Goal: Leave review/rating

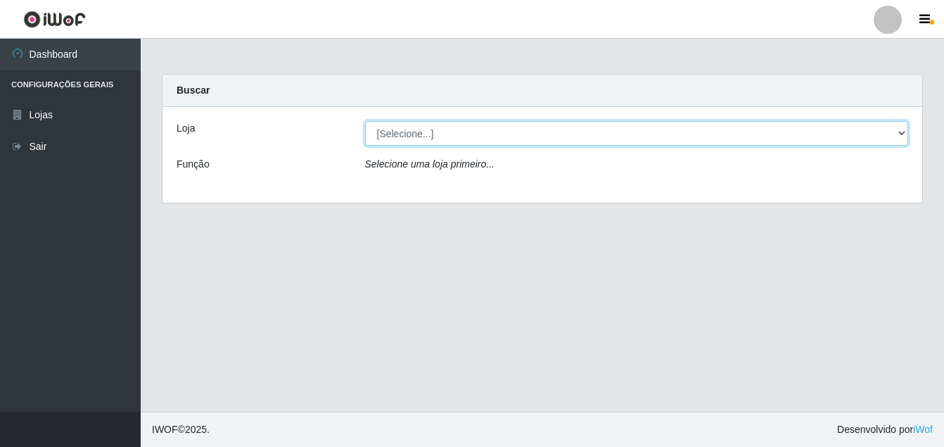
click at [468, 133] on select "[Selecione...] Ajubá Mercado" at bounding box center [637, 133] width 544 height 25
select select "402"
click at [365, 121] on select "[Selecione...] Ajubá Mercado" at bounding box center [637, 133] width 544 height 25
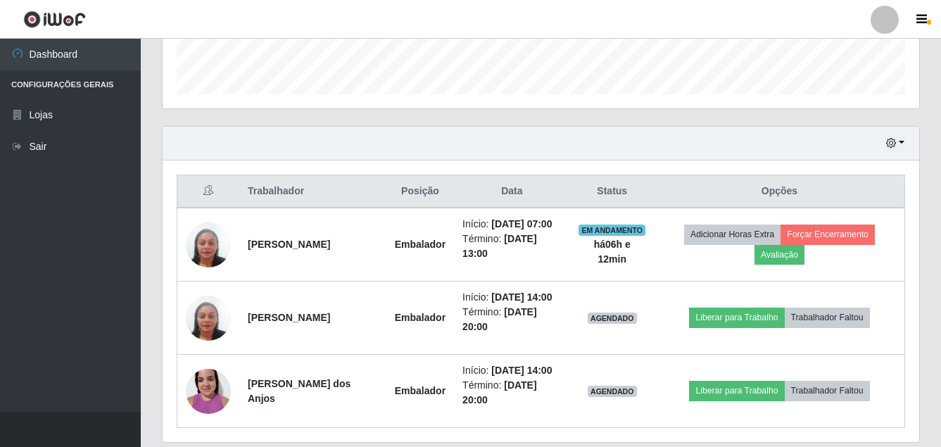
scroll to position [422, 0]
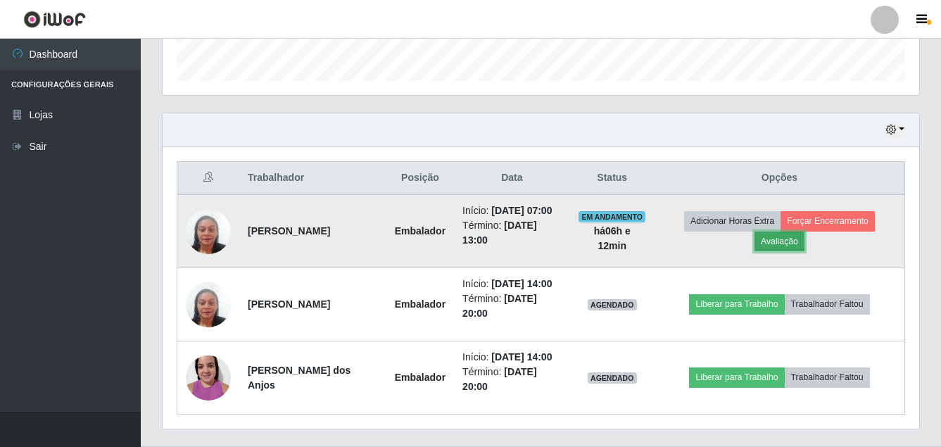
click at [785, 246] on button "Avaliação" at bounding box center [779, 242] width 50 height 20
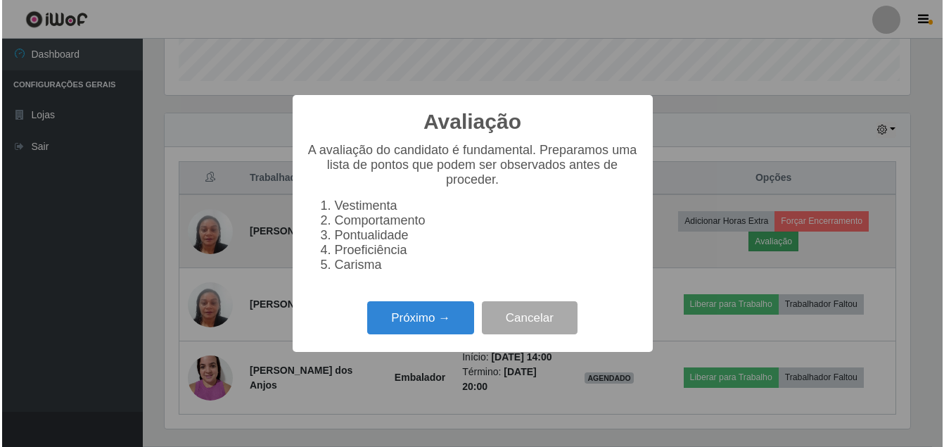
scroll to position [292, 749]
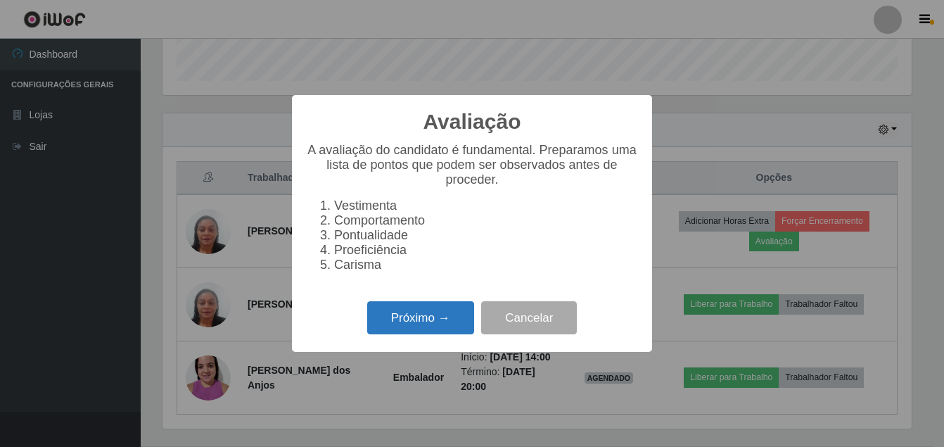
click at [429, 320] on button "Próximo →" at bounding box center [420, 317] width 107 height 33
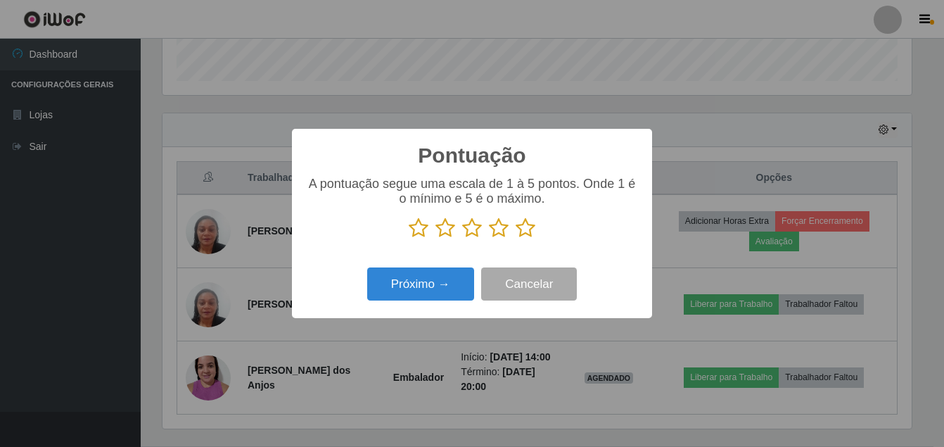
click at [528, 232] on icon at bounding box center [526, 227] width 20 height 21
click at [516, 239] on input "radio" at bounding box center [516, 239] width 0 height 0
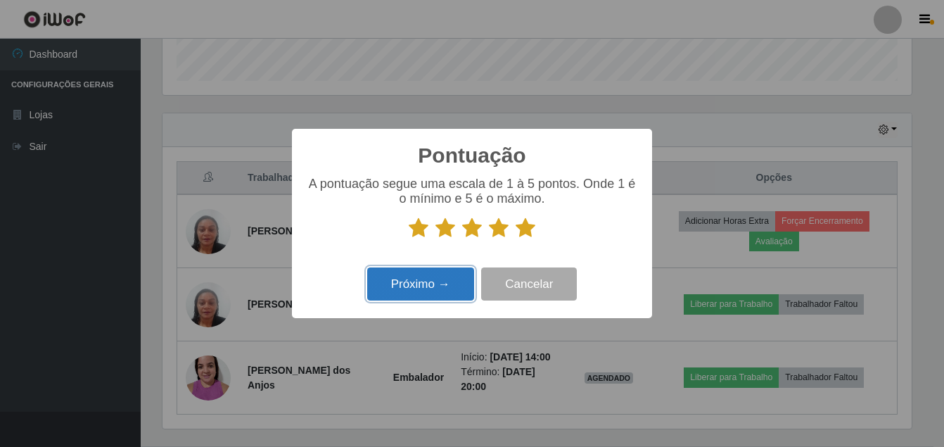
click at [393, 279] on button "Próximo →" at bounding box center [420, 283] width 107 height 33
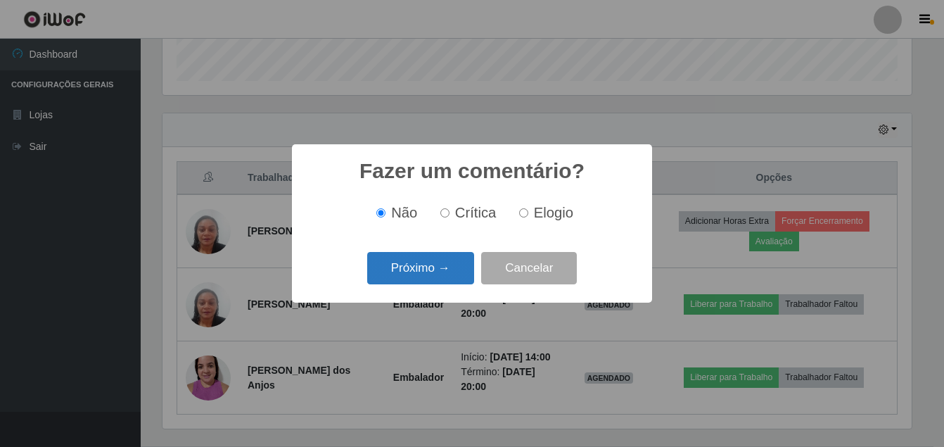
click at [414, 269] on button "Próximo →" at bounding box center [420, 268] width 107 height 33
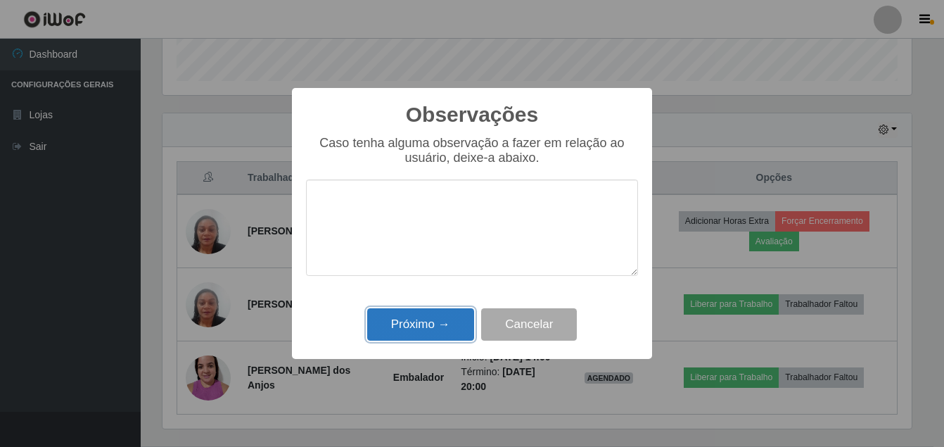
click at [402, 317] on button "Próximo →" at bounding box center [420, 324] width 107 height 33
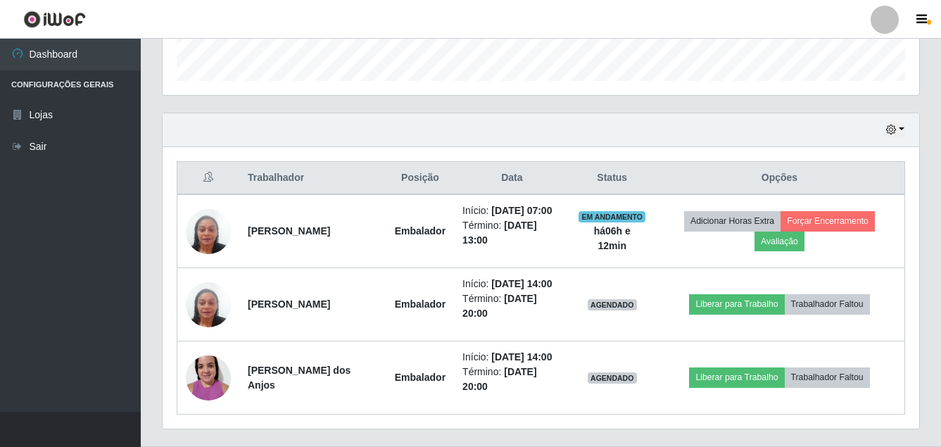
scroll to position [292, 756]
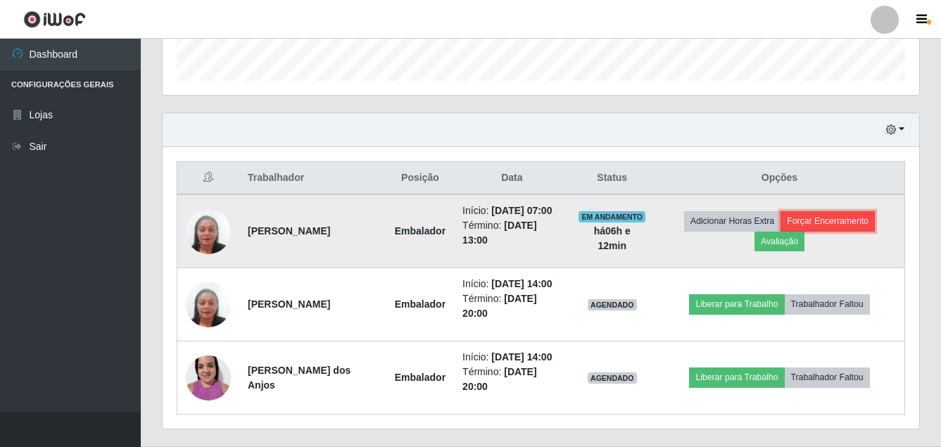
click at [866, 224] on button "Forçar Encerramento" at bounding box center [827, 221] width 94 height 20
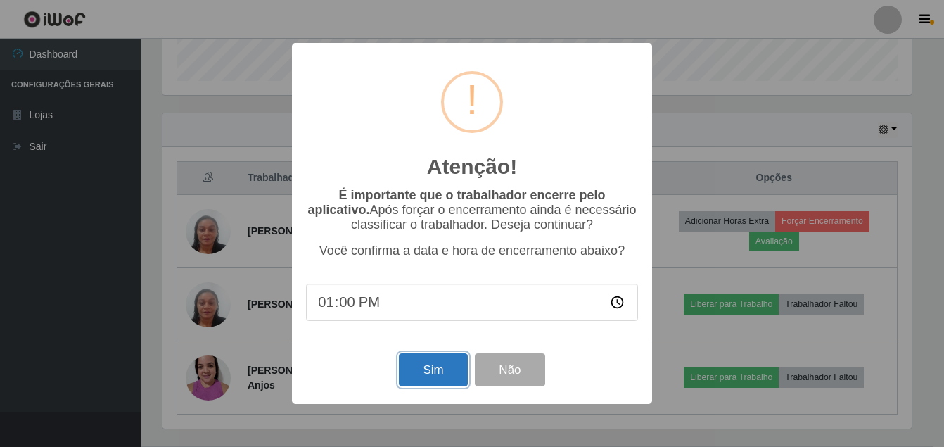
click at [408, 361] on button "Sim" at bounding box center [433, 369] width 68 height 33
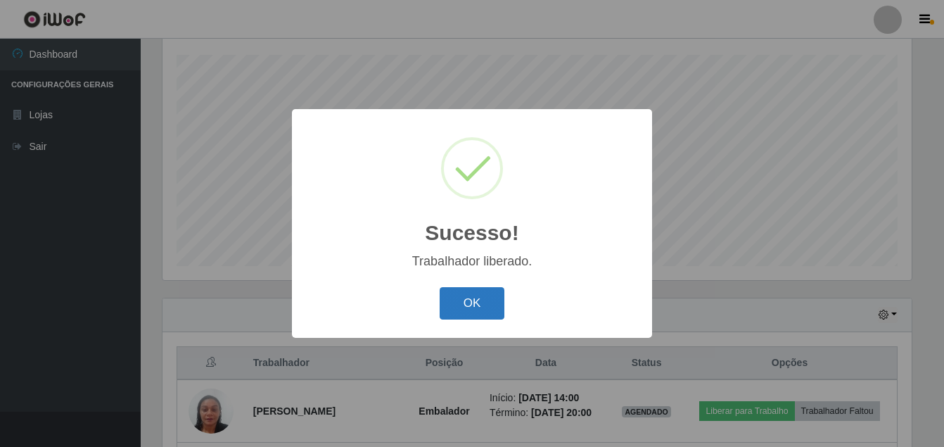
click at [455, 298] on button "OK" at bounding box center [472, 303] width 65 height 33
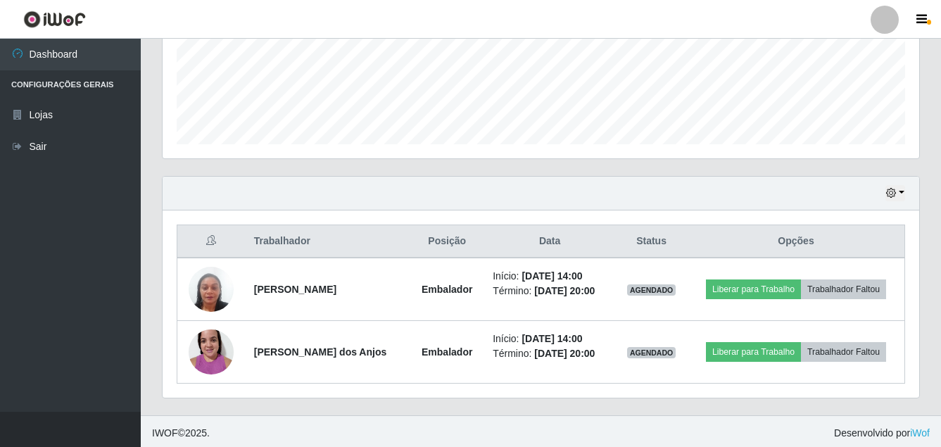
scroll to position [362, 0]
